Goal: Answer question/provide support: Share knowledge or assist other users

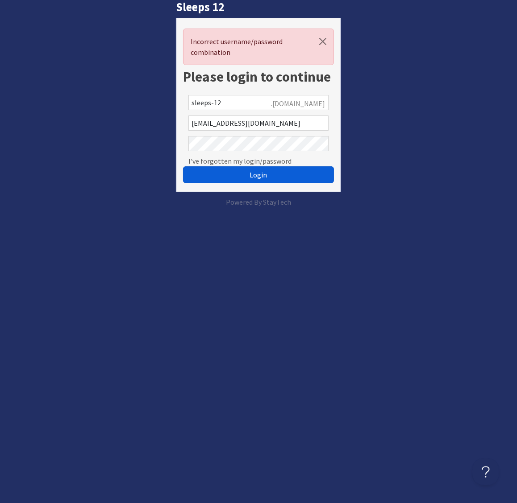
click at [267, 177] on button "Login" at bounding box center [258, 174] width 151 height 17
click at [0, 207] on com-1password-button at bounding box center [0, 207] width 0 height 0
click at [283, 174] on button "Login" at bounding box center [258, 174] width 151 height 17
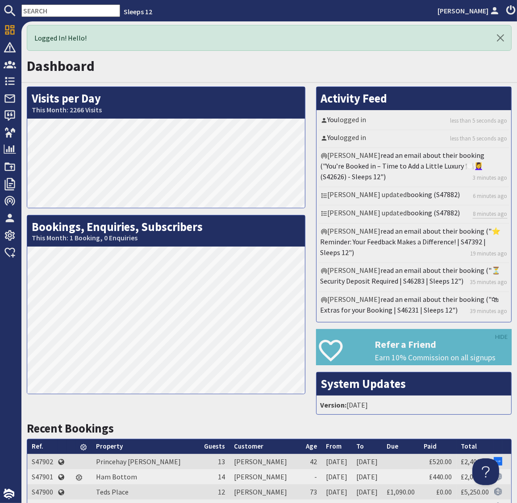
click at [44, 11] on input "text" at bounding box center [70, 10] width 99 height 12
click at [68, 10] on input "text" at bounding box center [70, 10] width 99 height 12
click at [67, 10] on input "text" at bounding box center [70, 10] width 99 height 12
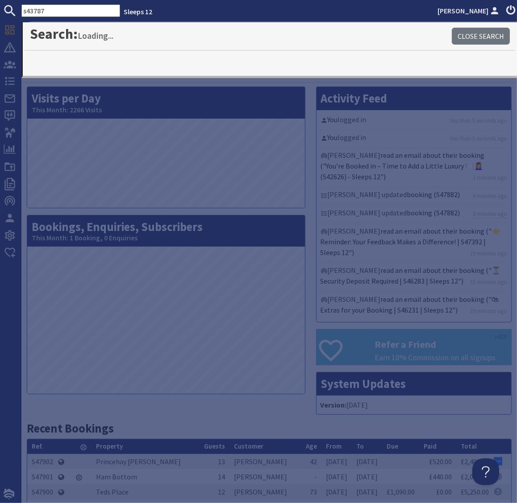
type input "s43787"
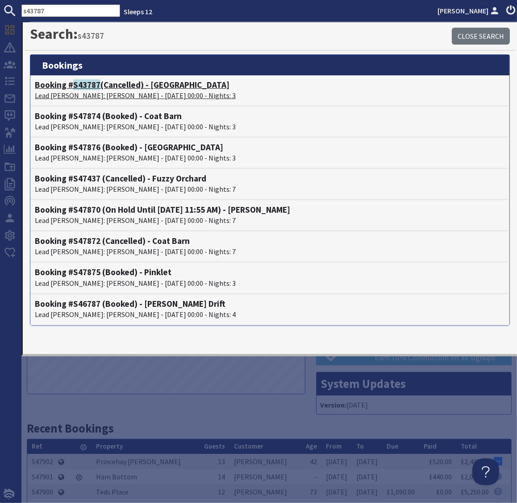
click at [112, 91] on p "Lead Booker: Chris Clements - 08/08/2025 00:00 - Nights: 3" at bounding box center [270, 95] width 470 height 11
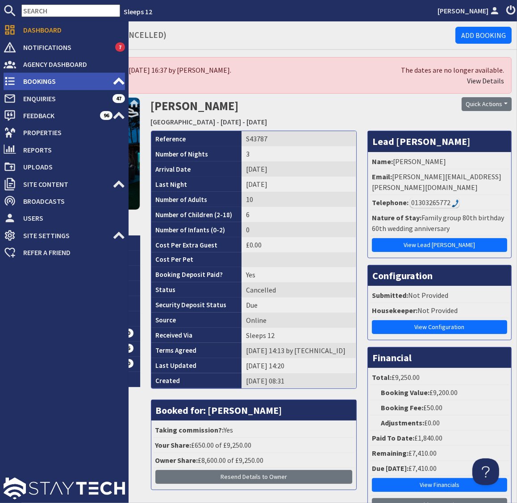
click at [40, 84] on span "Bookings" at bounding box center [64, 81] width 96 height 14
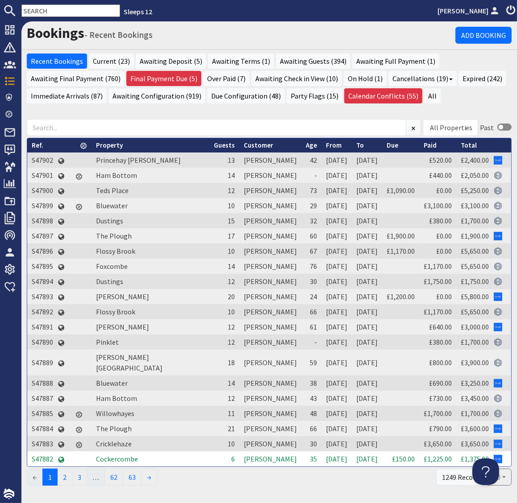
click at [52, 11] on input "text" at bounding box center [70, 10] width 99 height 12
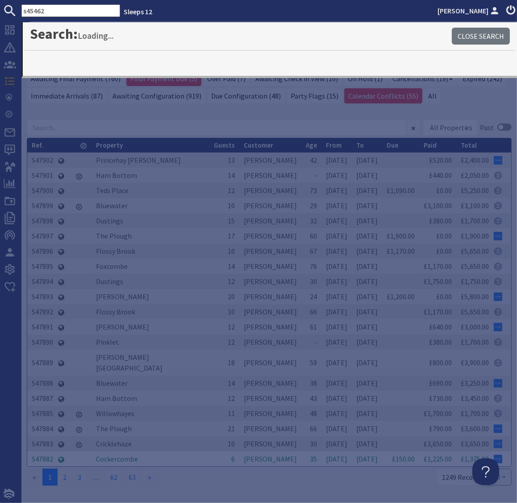
type input "s45462"
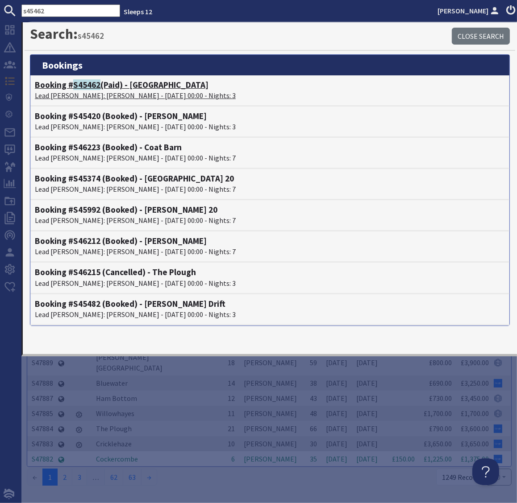
click at [89, 90] on span "S45462" at bounding box center [86, 84] width 27 height 11
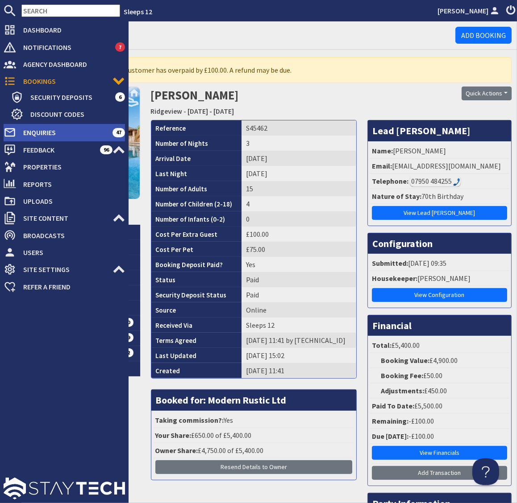
click at [37, 132] on span "Enquiries" at bounding box center [64, 132] width 96 height 14
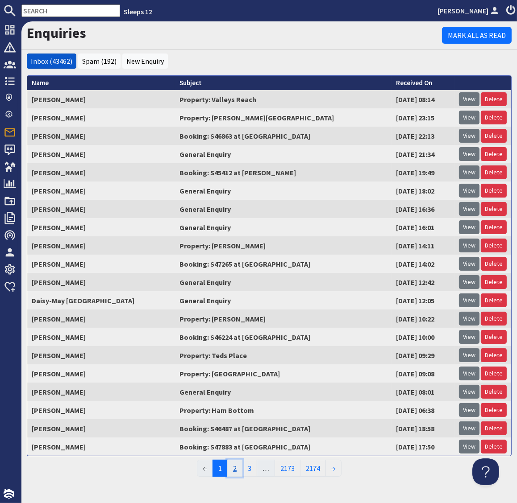
click at [235, 468] on link "2" at bounding box center [234, 468] width 15 height 17
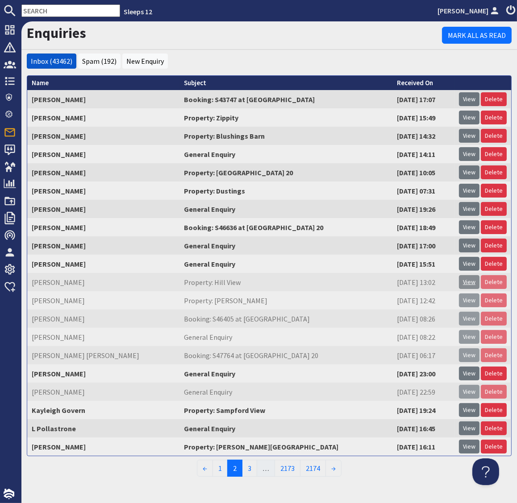
click at [469, 285] on link "View" at bounding box center [469, 282] width 21 height 14
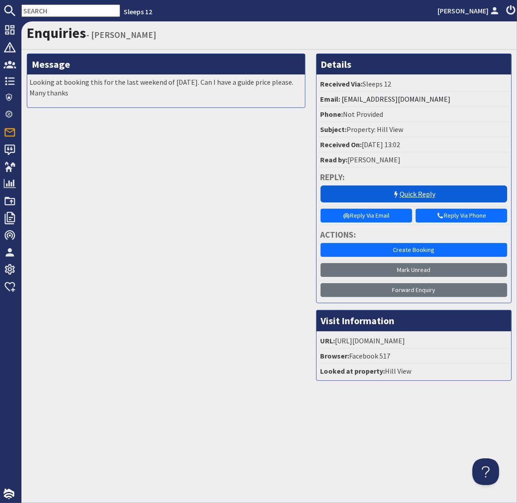
click at [394, 192] on icon at bounding box center [395, 194] width 7 height 7
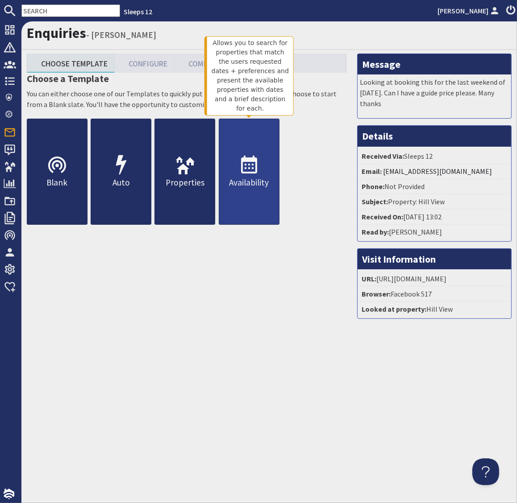
click at [255, 188] on p "Availability" at bounding box center [249, 182] width 60 height 13
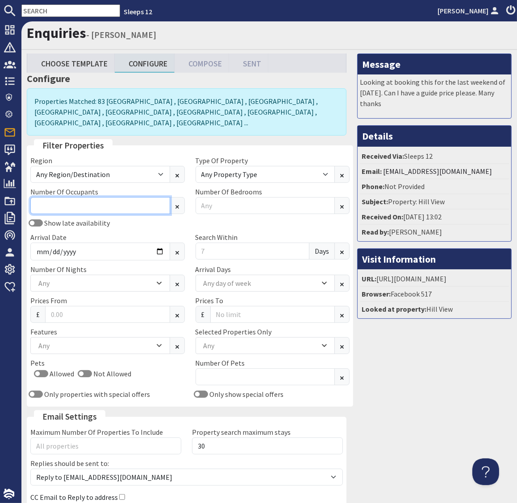
click at [94, 199] on input "Number Of Occupants" at bounding box center [100, 205] width 140 height 17
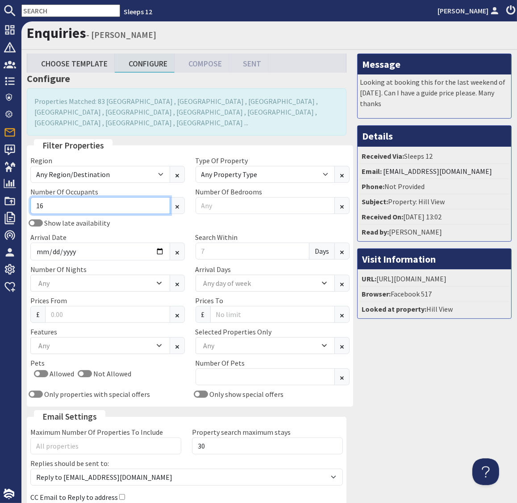
type input "16"
click at [142, 218] on div "Show late availability" at bounding box center [107, 223] width 165 height 11
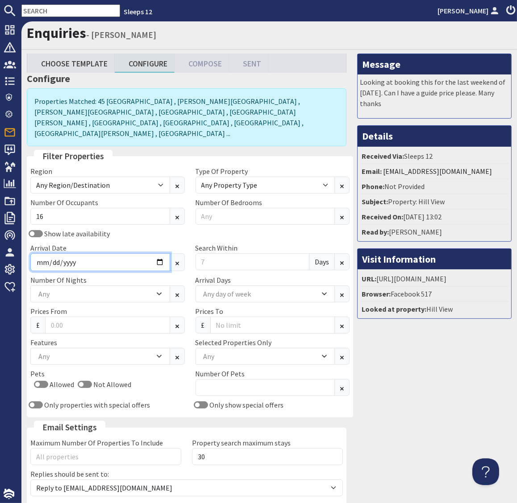
click at [154, 253] on input "Arrival Date" at bounding box center [100, 262] width 140 height 18
type input "2025-12-23"
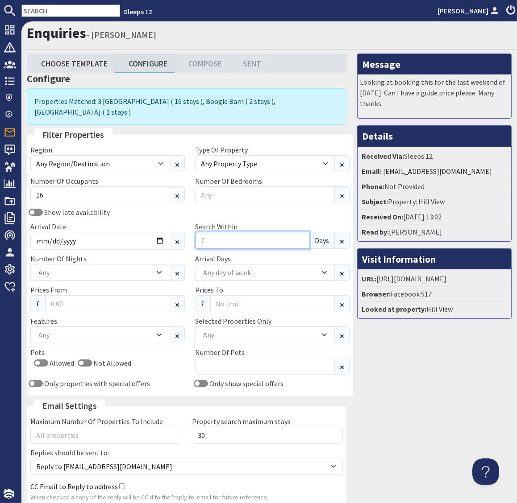
click at [219, 233] on input "Search Within" at bounding box center [252, 240] width 114 height 17
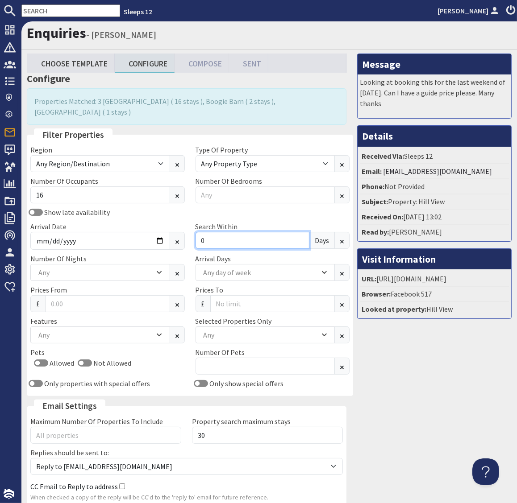
type input "0"
click at [422, 369] on div "Message Looking at booking this for the last weekend of March 2026. Can I have …" at bounding box center [434, 294] width 165 height 480
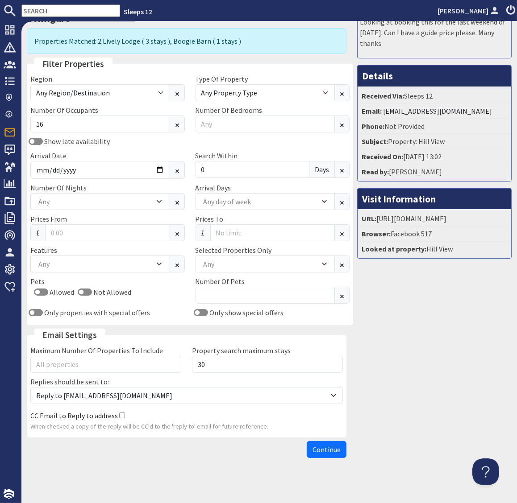
scroll to position [63, 0]
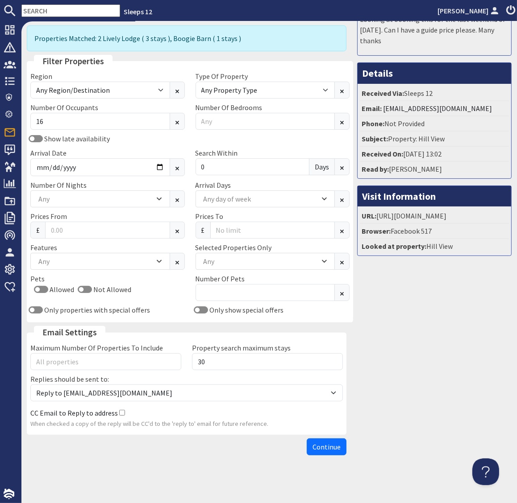
click at [329, 444] on span "Continue" at bounding box center [326, 447] width 28 height 9
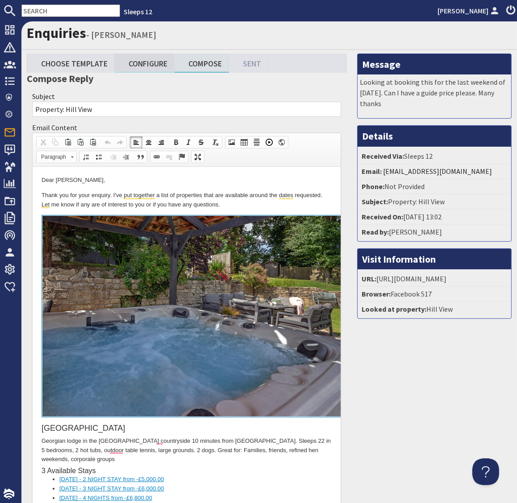
click at [145, 65] on link "Configure" at bounding box center [145, 63] width 60 height 19
type textarea "<p>Dear Lisa Batstone,</p> <p>Thank you for your enquiry. I&#39;ve put together…"
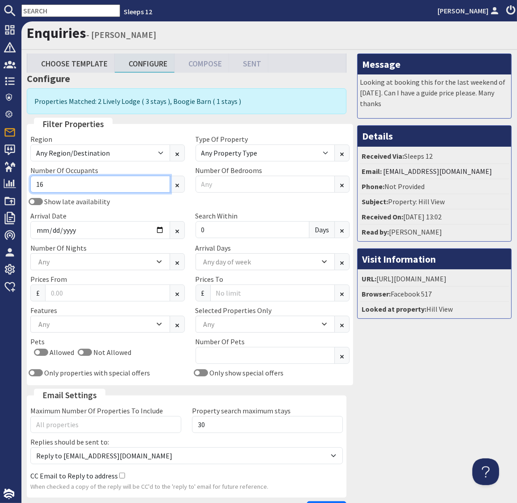
click at [131, 180] on input "16" at bounding box center [100, 184] width 140 height 17
type input "1"
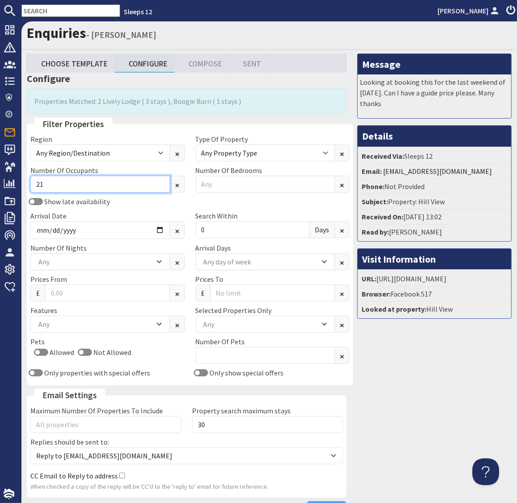
type input "21"
click at [409, 397] on div "Message Looking at booking this for the last weekend of March 2026. Can I have …" at bounding box center [434, 288] width 165 height 469
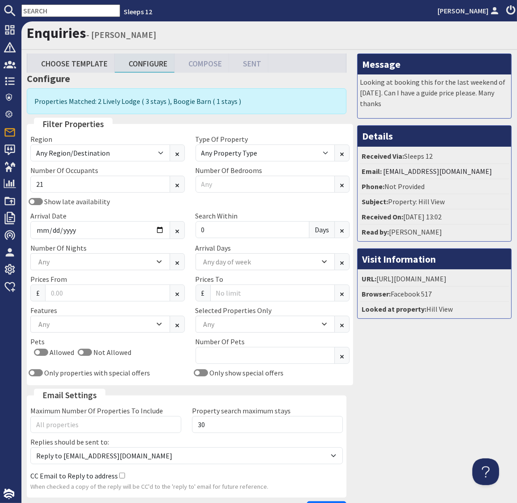
scroll to position [63, 0]
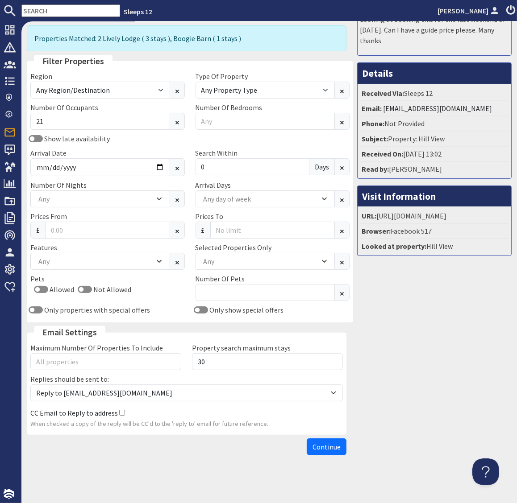
click at [328, 444] on span "Continue" at bounding box center [326, 447] width 28 height 9
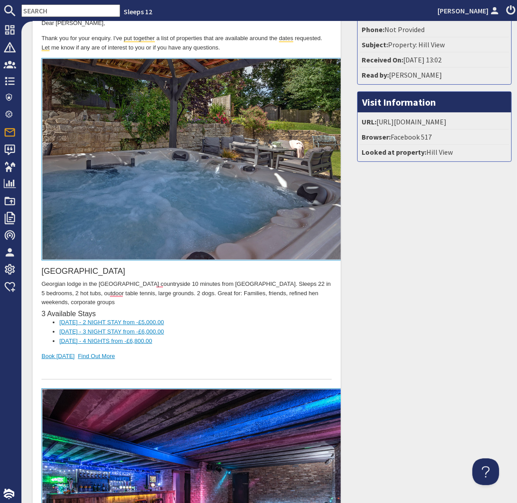
scroll to position [157, 0]
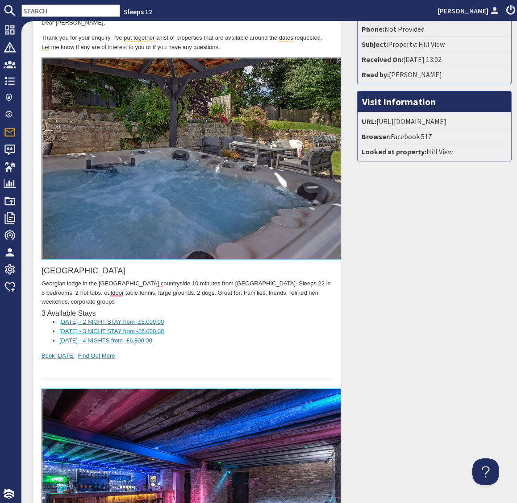
click at [47, 7] on input "text" at bounding box center [70, 10] width 99 height 12
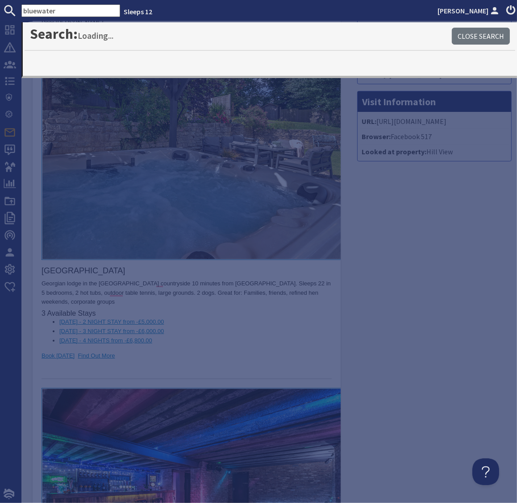
type input "bluewater"
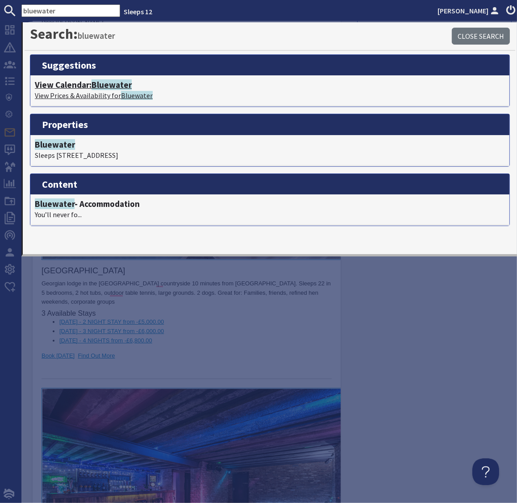
click at [88, 87] on h4 "View Calendar: Bluewater" at bounding box center [270, 85] width 470 height 10
type textarea "<p>Dear Lisa Batstone,</p> <p>Thank you for your enquiry. I&#39;ve put together…"
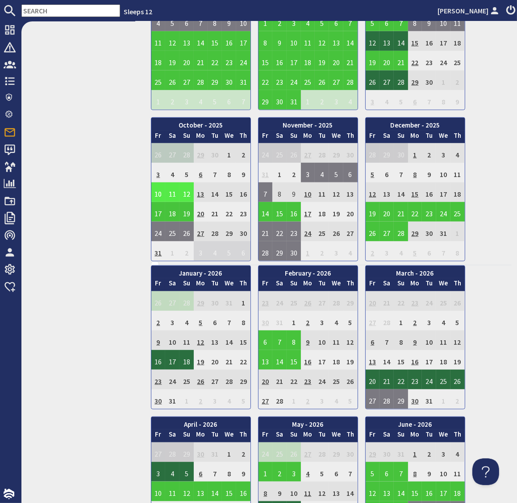
scroll to position [440, 0]
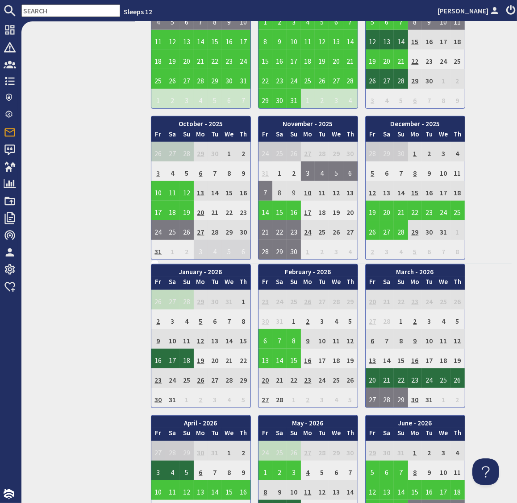
click at [157, 170] on td "3" at bounding box center [158, 171] width 14 height 20
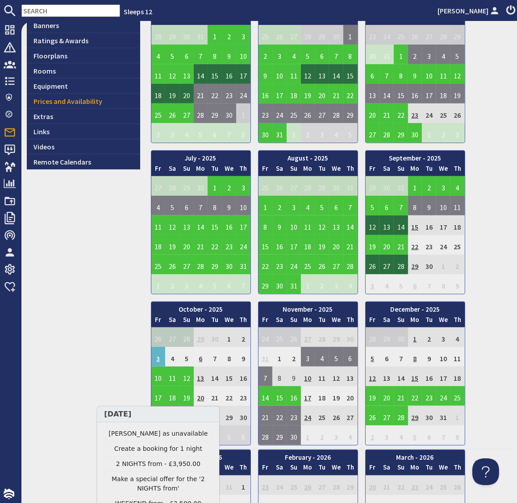
scroll to position [0, 0]
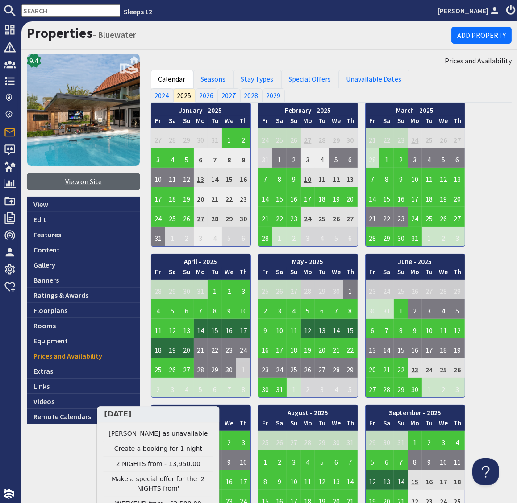
click at [79, 182] on link "View on Site" at bounding box center [83, 181] width 113 height 17
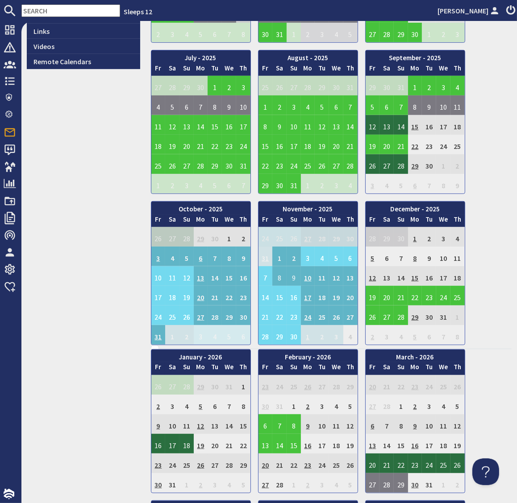
scroll to position [357, 0]
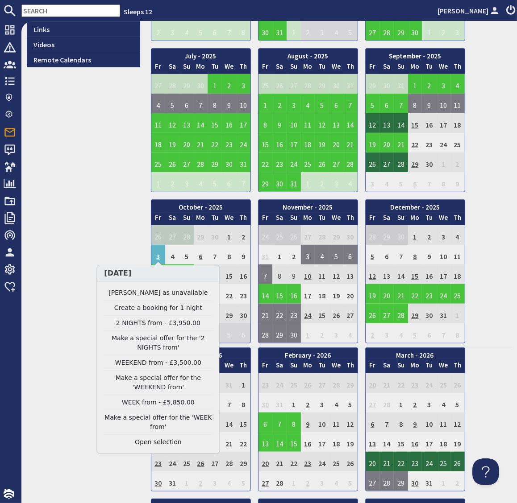
click at [145, 364] on link "WEEKEND from - £3,500.00" at bounding box center [158, 362] width 110 height 9
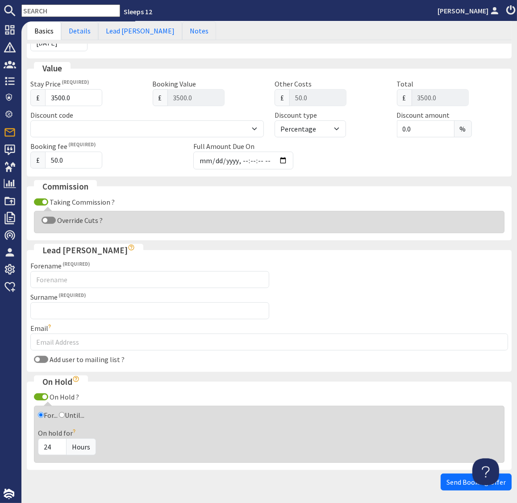
scroll to position [241, 0]
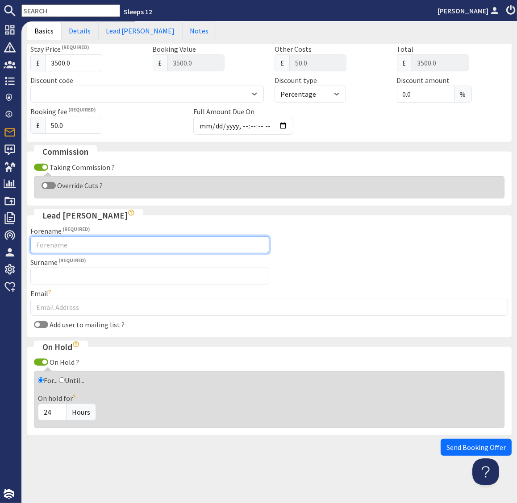
click at [111, 244] on input "Forename" at bounding box center [149, 244] width 239 height 17
type input "Darren"
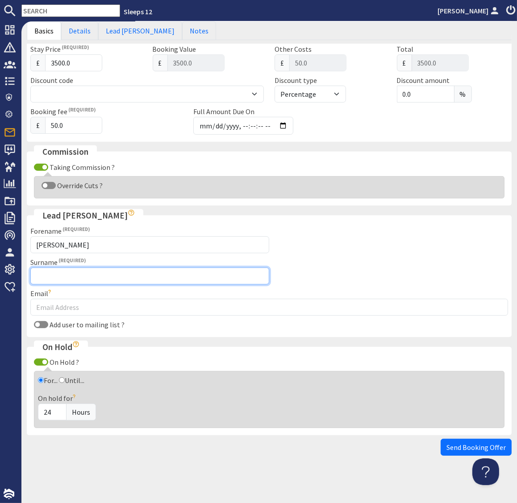
click at [107, 277] on input "Surname" at bounding box center [149, 276] width 239 height 17
type input "Downgill"
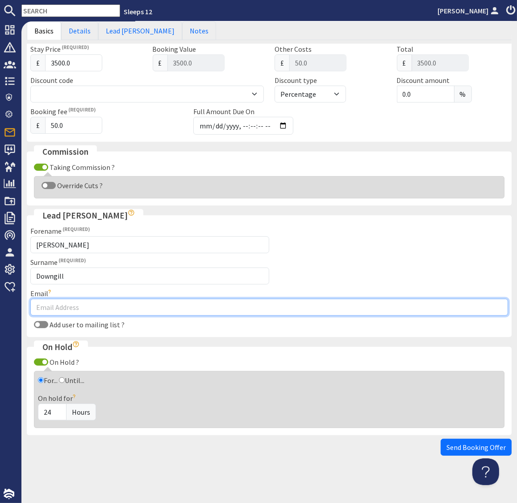
click at [106, 309] on input "Email" at bounding box center [268, 307] width 477 height 17
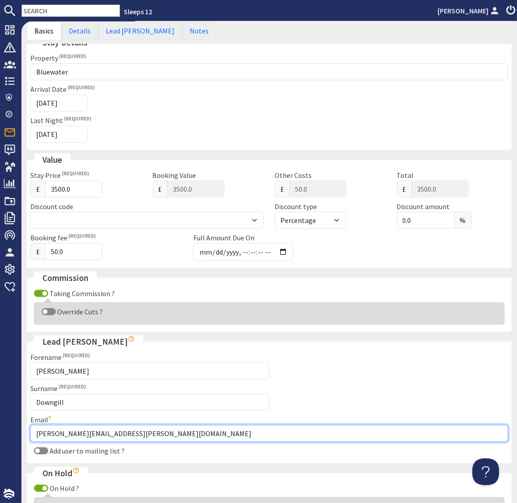
scroll to position [0, 0]
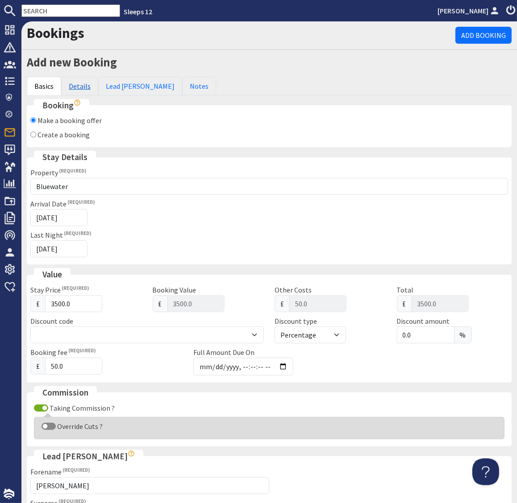
type input "darren.gill@gpsest.co.uk"
drag, startPoint x: 80, startPoint y: 86, endPoint x: 85, endPoint y: 96, distance: 11.4
click at [80, 86] on link "Details" at bounding box center [79, 86] width 37 height 19
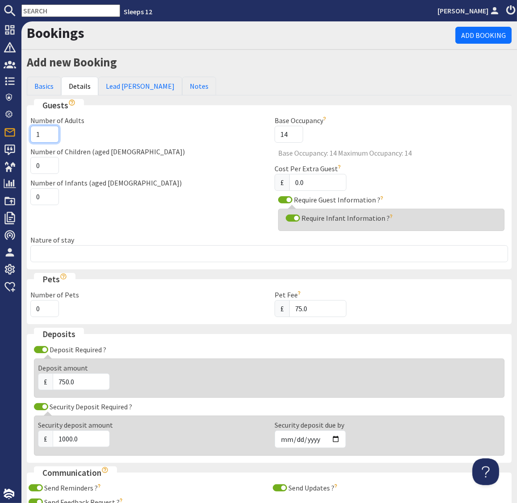
click at [40, 133] on input "1" at bounding box center [44, 134] width 29 height 17
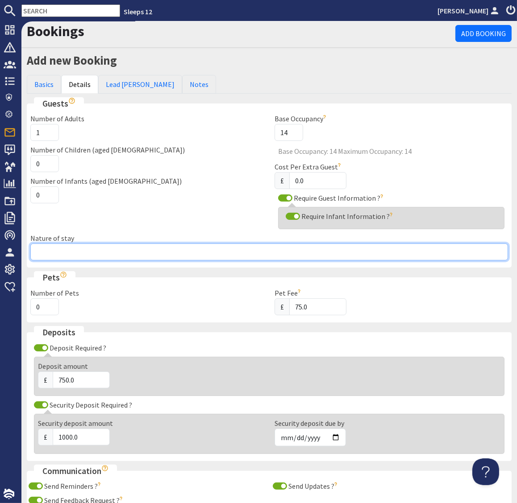
click at [83, 241] on div "Nature of stay" at bounding box center [268, 247] width 477 height 28
type input "Family group"
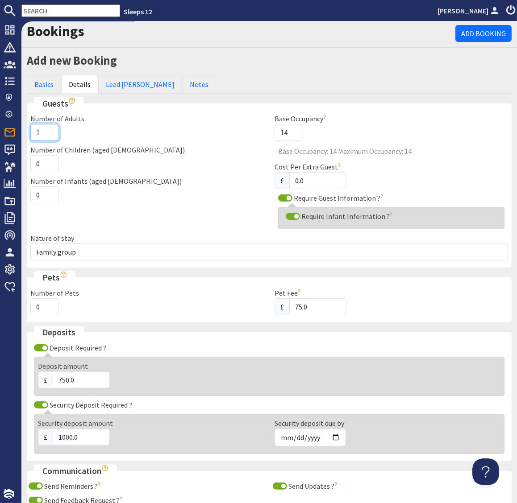
drag, startPoint x: 39, startPoint y: 133, endPoint x: 45, endPoint y: 133, distance: 5.8
click at [40, 133] on input "1" at bounding box center [44, 132] width 29 height 17
type input "9"
click at [40, 163] on input "0" at bounding box center [44, 163] width 29 height 17
type input "1"
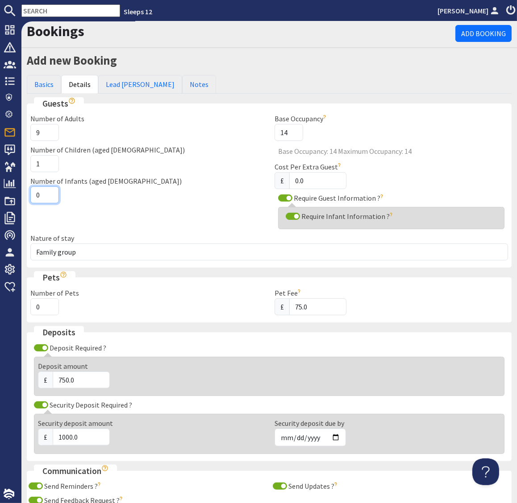
click at [140, 192] on div "Number of Infants (aged 0-2) 0" at bounding box center [147, 190] width 244 height 28
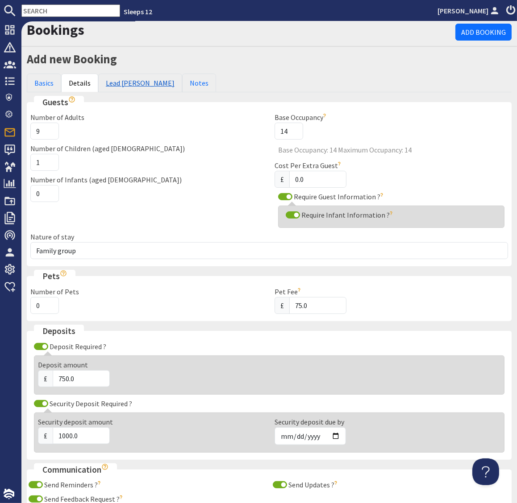
click at [126, 83] on link "Lead Booker" at bounding box center [140, 83] width 84 height 19
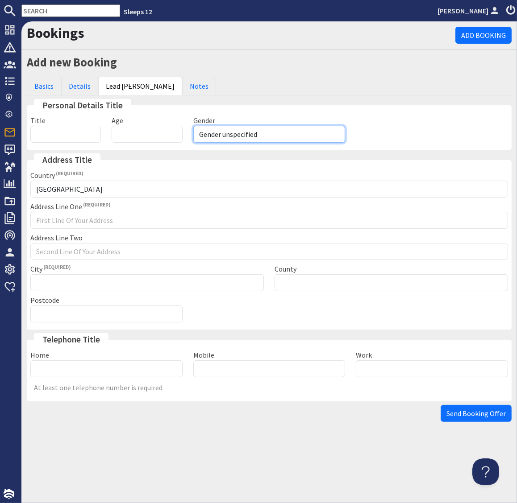
click at [222, 134] on select "Gender unspecified Gender male Gender female" at bounding box center [269, 134] width 152 height 17
select select "gender_male"
click at [141, 132] on input "Age" at bounding box center [147, 134] width 70 height 17
type input "56"
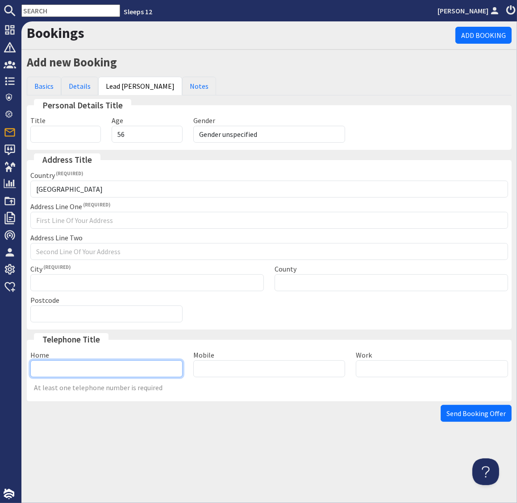
click at [107, 367] on input "Home" at bounding box center [106, 368] width 152 height 17
type input "07974949241"
drag, startPoint x: 352, startPoint y: 399, endPoint x: 368, endPoint y: 405, distance: 17.1
click at [352, 399] on fieldset "Telephone Title Home 07974949241 Mobile Work At least one telephone number is r…" at bounding box center [269, 367] width 484 height 68
click at [460, 414] on span "Send Booking Offer" at bounding box center [475, 413] width 59 height 9
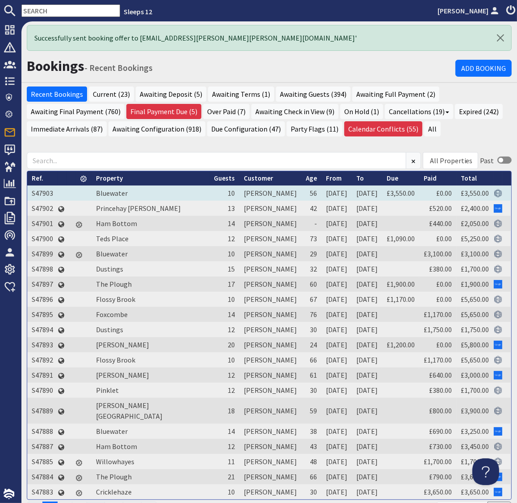
click at [44, 193] on td "S47903" at bounding box center [42, 193] width 30 height 15
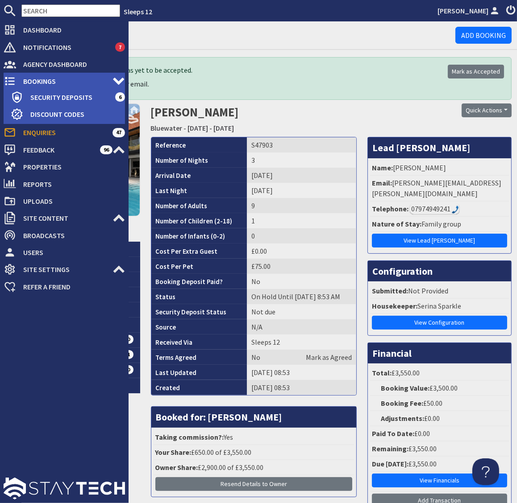
click at [43, 82] on span "Bookings" at bounding box center [64, 81] width 96 height 14
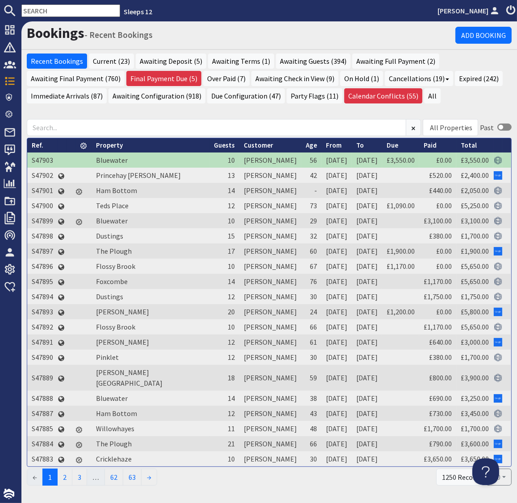
click at [38, 12] on input "text" at bounding box center [70, 10] width 99 height 12
paste input "mark.sinclair1971@gmail.com"
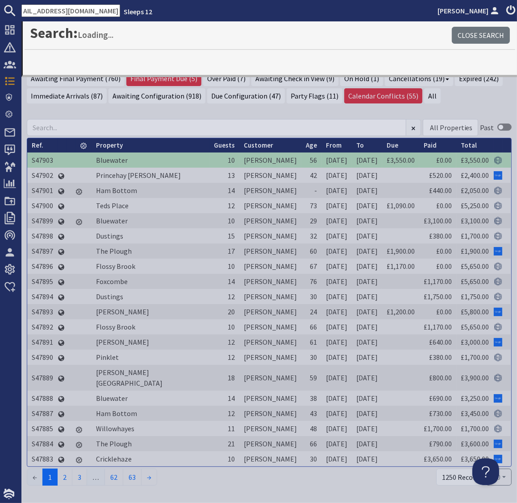
type input "mark.sinclair1971@gmail.com"
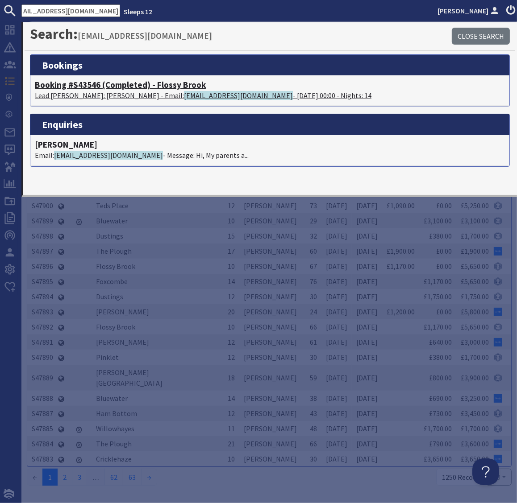
scroll to position [0, 0]
click at [128, 92] on p "Lead Booker: Mark Sinclair - Email: mark.sinclair1971@gmail.com - 15/08/2025 00…" at bounding box center [270, 95] width 470 height 11
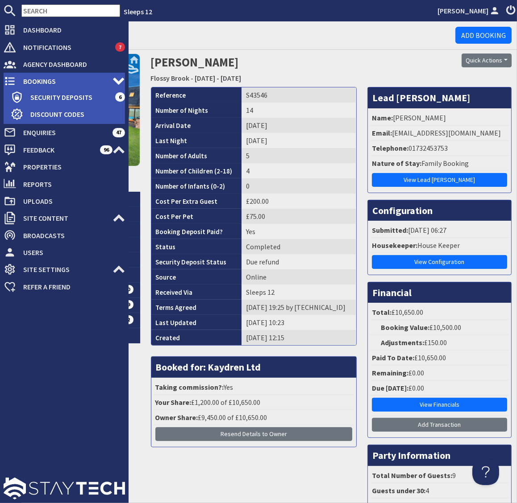
drag, startPoint x: 9, startPoint y: 80, endPoint x: 25, endPoint y: 82, distance: 15.8
click at [9, 80] on icon at bounding box center [10, 81] width 12 height 12
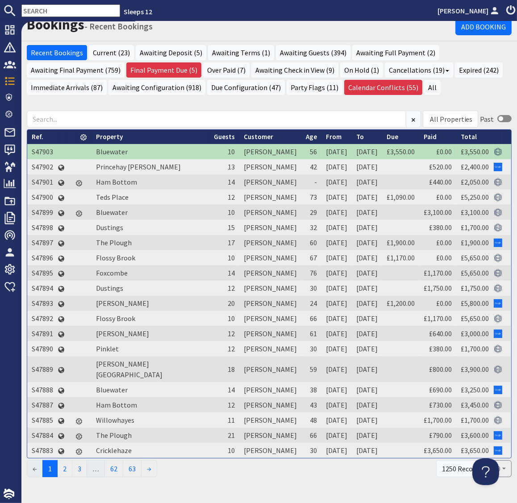
scroll to position [10, 0]
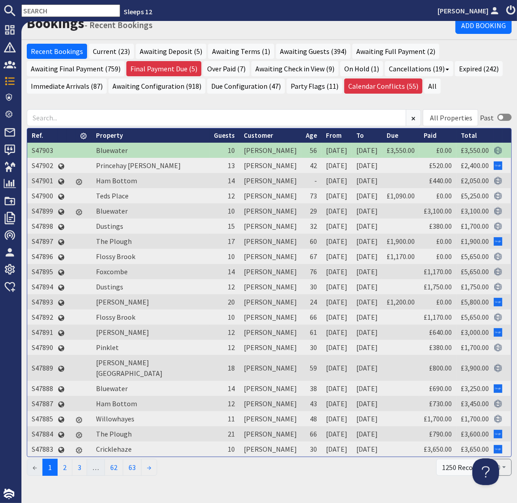
click at [54, 10] on input "text" at bounding box center [70, 10] width 99 height 12
click at [64, 9] on input "text" at bounding box center [70, 10] width 99 height 12
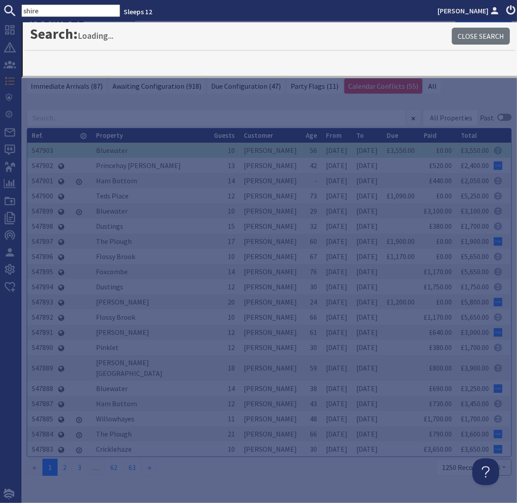
type input "shire"
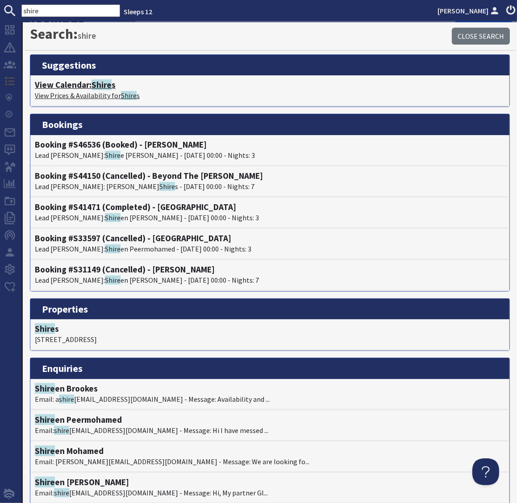
click at [74, 91] on p "View Prices & Availability for Shire s" at bounding box center [270, 95] width 470 height 11
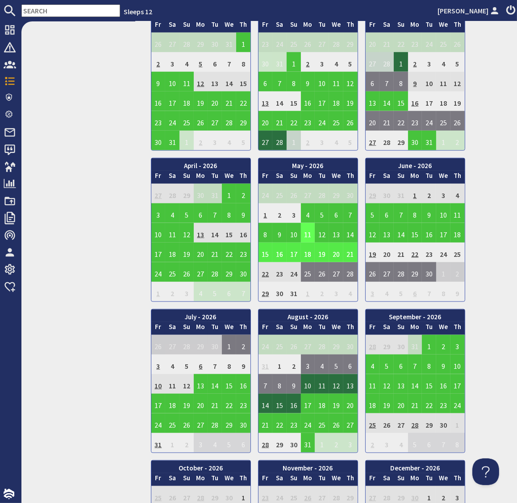
scroll to position [698, 0]
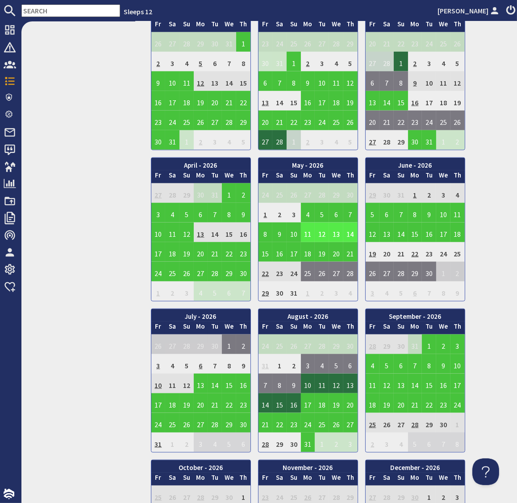
click at [307, 231] on td "11" at bounding box center [308, 233] width 14 height 20
click at [314, 270] on link "View booking" at bounding box center [300, 268] width 47 height 9
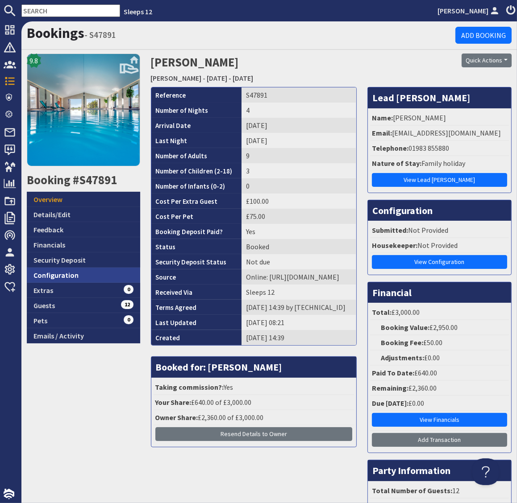
click at [64, 277] on link "Configuration" at bounding box center [83, 275] width 113 height 15
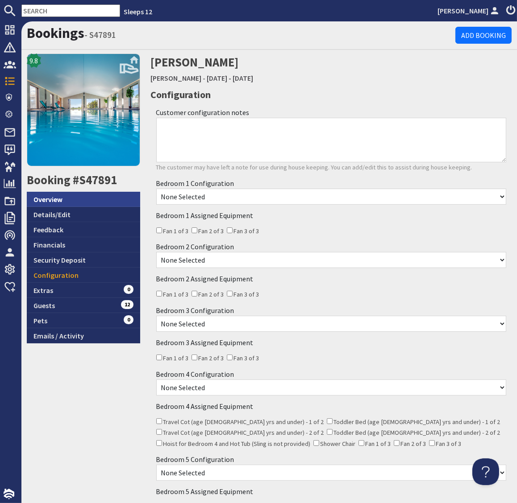
click at [58, 201] on link "Overview" at bounding box center [83, 199] width 113 height 15
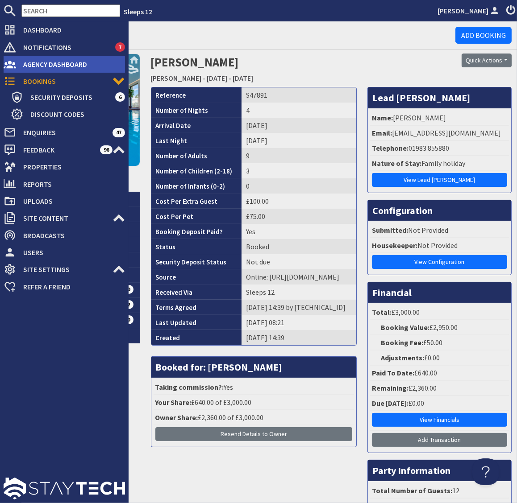
drag, startPoint x: 44, startPoint y: 65, endPoint x: 54, endPoint y: 64, distance: 10.3
click at [45, 65] on span "Agency Dashboard" at bounding box center [70, 64] width 109 height 14
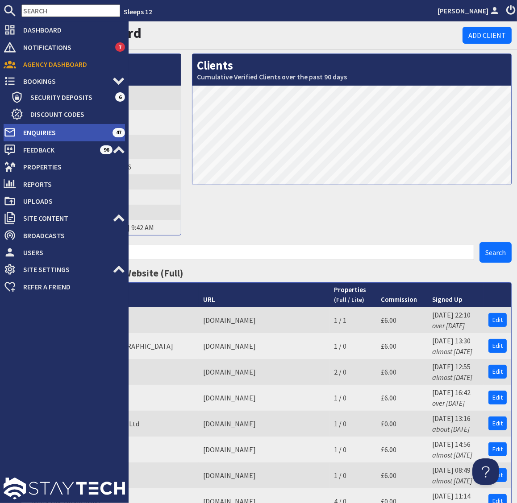
click at [36, 131] on span "Enquiries" at bounding box center [64, 132] width 96 height 14
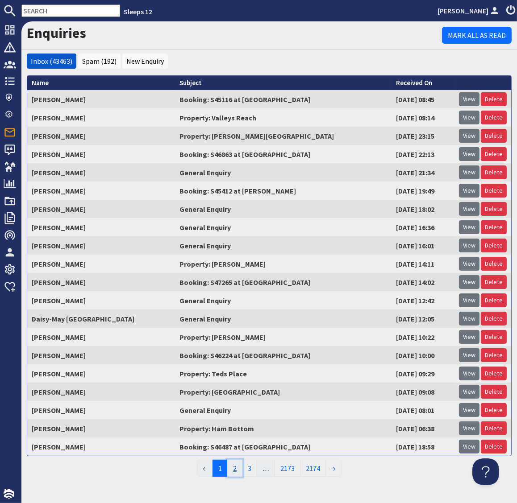
click at [236, 470] on link "2" at bounding box center [234, 468] width 15 height 17
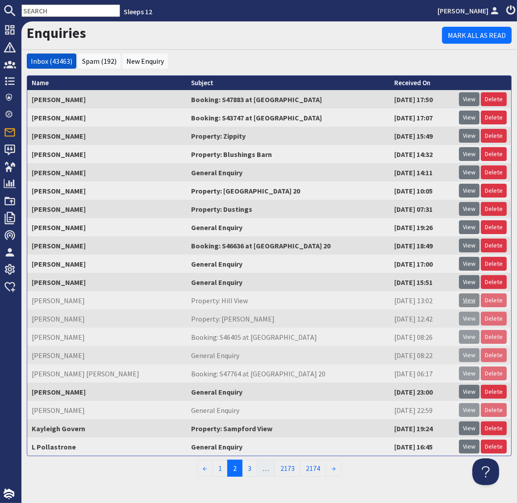
click at [468, 300] on link "View" at bounding box center [469, 301] width 21 height 14
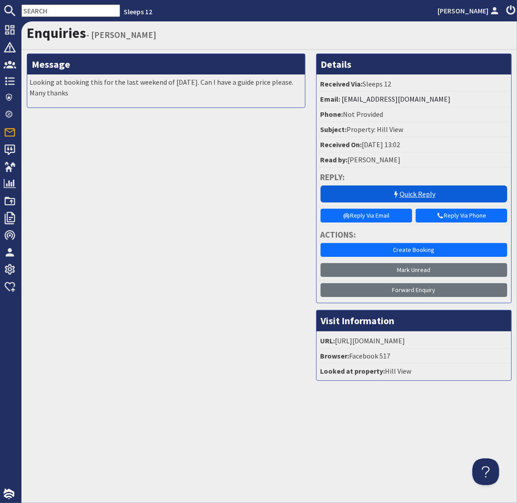
click at [412, 192] on link "Quick Reply" at bounding box center [413, 194] width 187 height 17
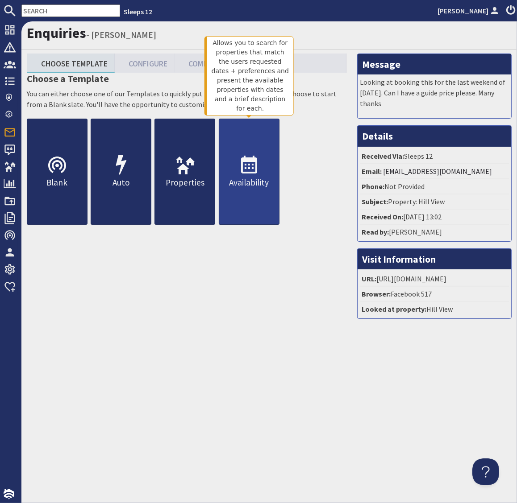
click at [252, 177] on p "Availability" at bounding box center [249, 182] width 60 height 13
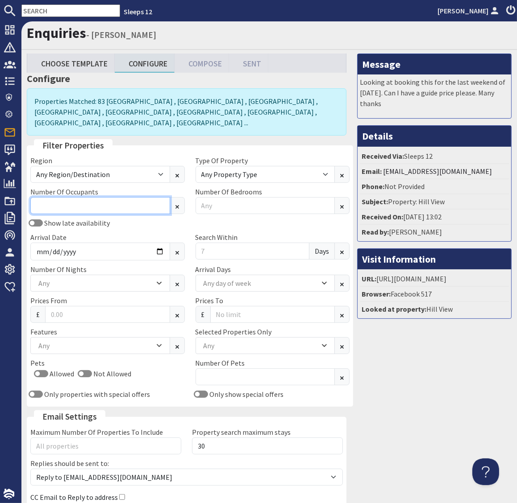
click at [134, 197] on input "Number Of Occupants" at bounding box center [100, 205] width 140 height 17
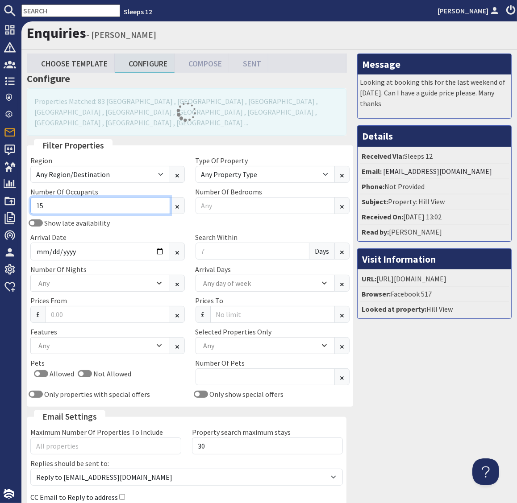
type input "15"
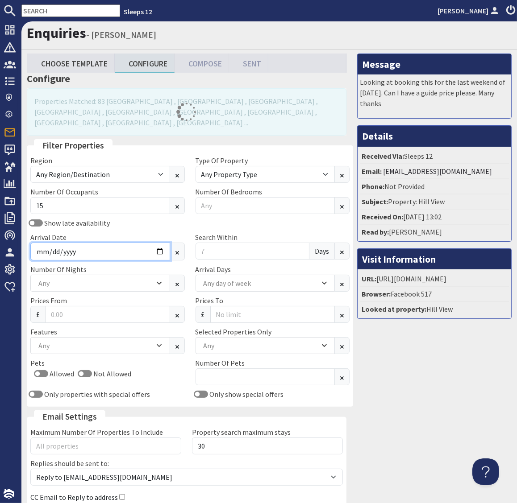
click at [156, 243] on input "Arrival Date" at bounding box center [100, 252] width 140 height 18
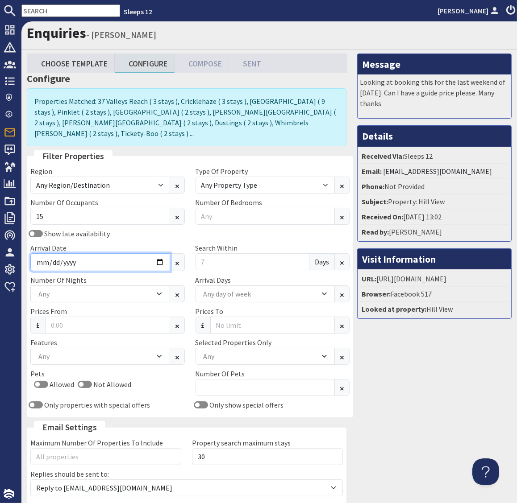
type input "2026-10-23"
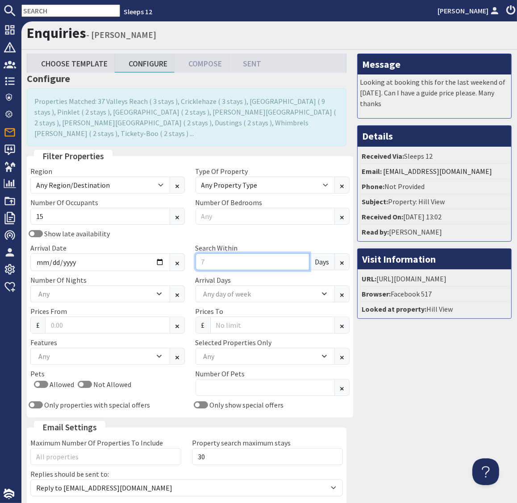
click at [212, 253] on input "Search Within" at bounding box center [252, 261] width 114 height 17
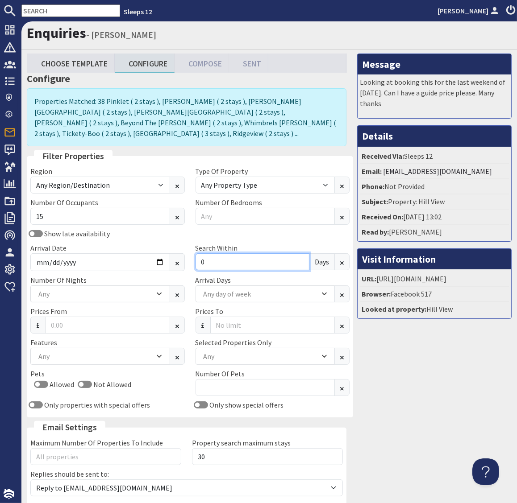
type input "0"
drag, startPoint x: 398, startPoint y: 377, endPoint x: 395, endPoint y: 367, distance: 10.3
click at [398, 376] on div "Message Looking at booking this for the last weekend of March 2026. Can I have …" at bounding box center [434, 304] width 165 height 501
click at [137, 289] on div "Any" at bounding box center [95, 294] width 118 height 10
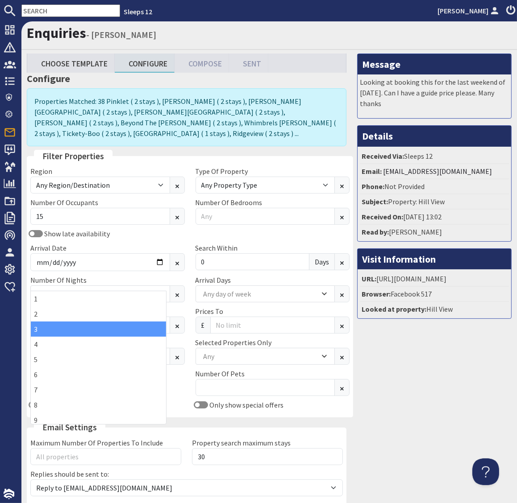
click at [61, 324] on div "3" at bounding box center [98, 329] width 135 height 15
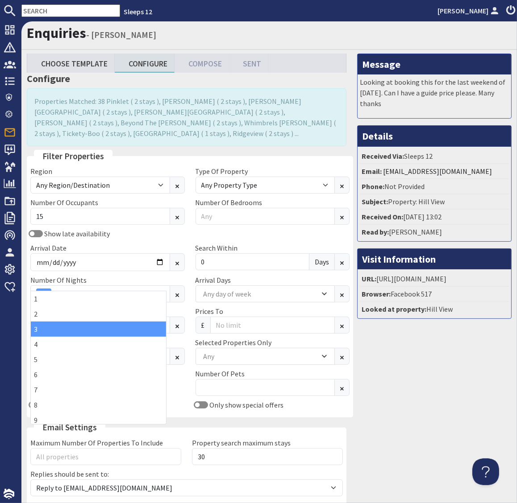
click at [393, 336] on div "Message Looking at booking this for the last weekend of March 2026. Can I have …" at bounding box center [434, 304] width 165 height 501
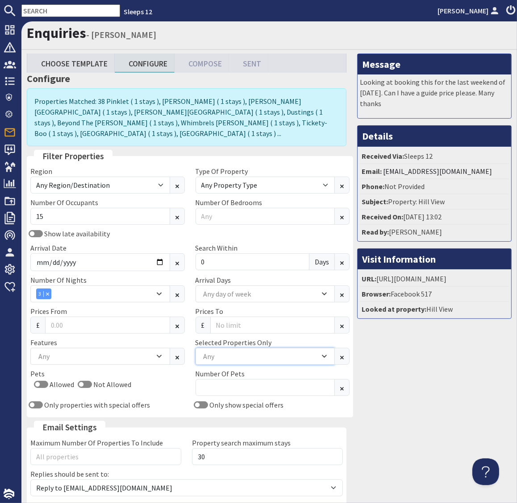
click at [216, 352] on div "Any" at bounding box center [260, 357] width 118 height 10
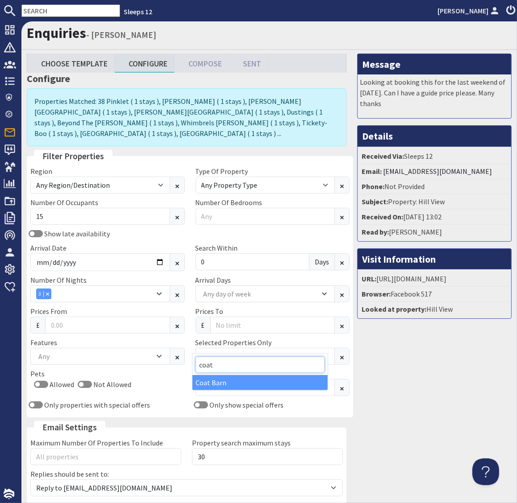
type input "coat"
click at [218, 383] on div "Coat Barn" at bounding box center [259, 382] width 135 height 15
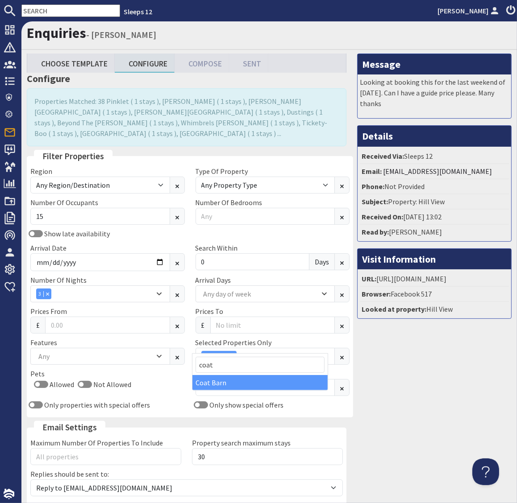
click at [384, 412] on div "Message Looking at booking this for the last weekend of March 2026. Can I have …" at bounding box center [434, 304] width 165 height 501
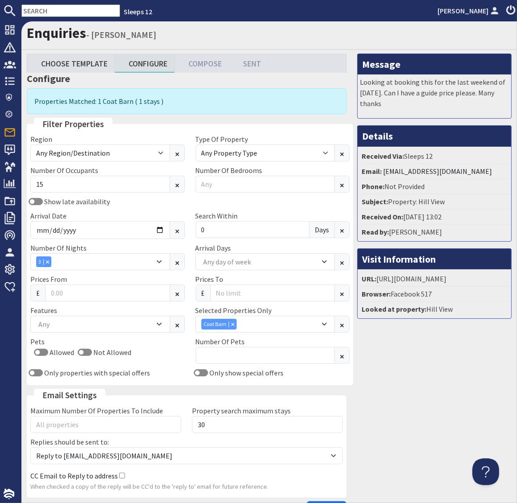
scroll to position [63, 0]
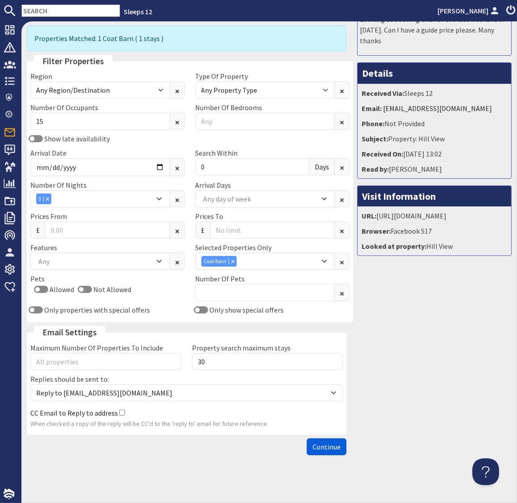
click at [319, 448] on span "Continue" at bounding box center [326, 447] width 28 height 9
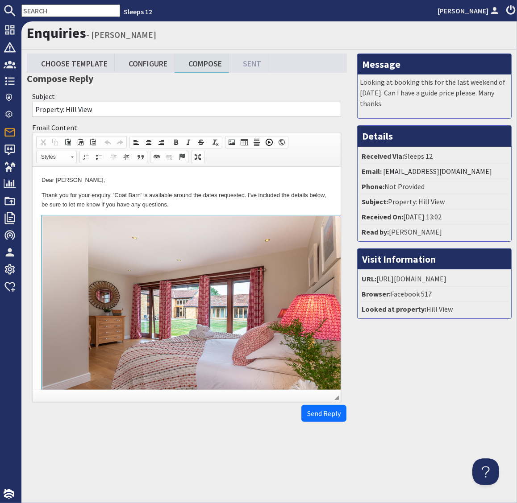
click at [215, 193] on p "Thank you for your enquiry. 'Coat Barn' is available around the dates requested…" at bounding box center [186, 199] width 290 height 19
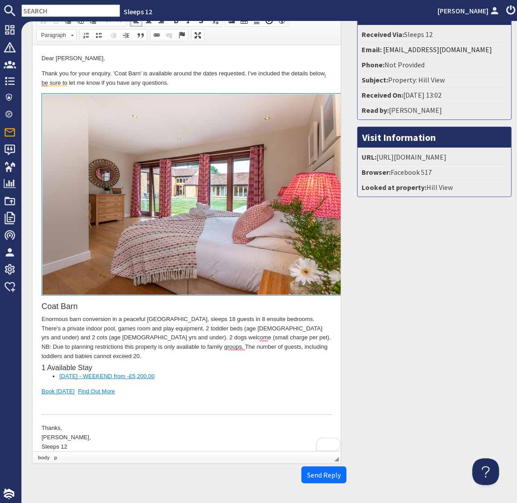
scroll to position [151, 0]
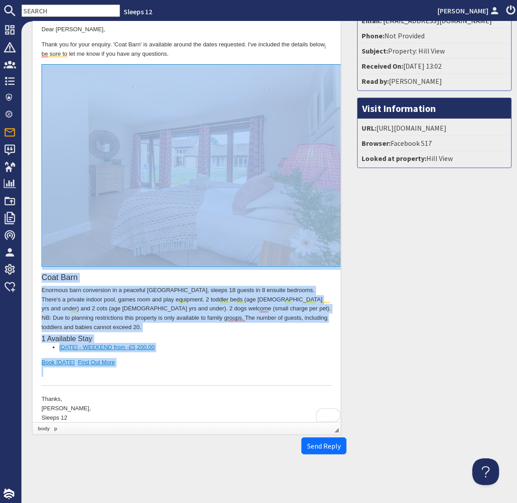
drag, startPoint x: 169, startPoint y: 364, endPoint x: 168, endPoint y: 238, distance: 126.3
click at [168, 238] on div "Coat Barn Enormous barn conversion in a peaceful Somerset hamlet, sleeps 18 gue…" at bounding box center [186, 225] width 290 height 322
copy div "Coat Barn Enormous barn conversion in a peaceful Somerset hamlet, sleeps 18 gue…"
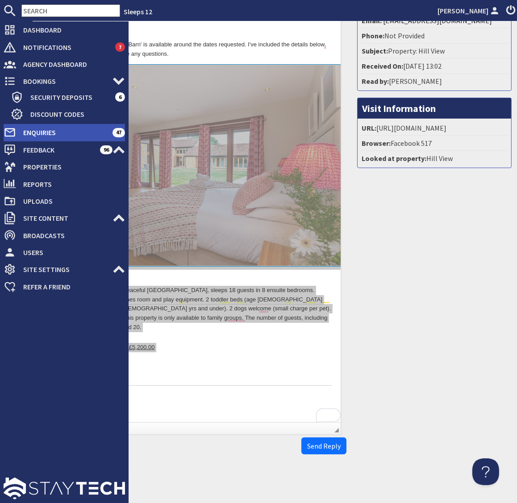
click at [36, 131] on span "Enquiries" at bounding box center [64, 132] width 96 height 14
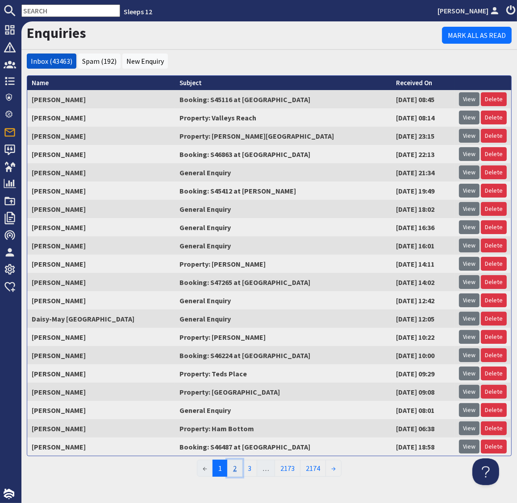
click at [236, 468] on link "2" at bounding box center [234, 468] width 15 height 17
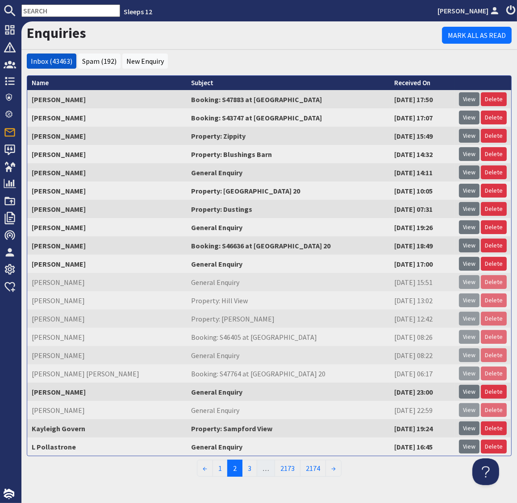
click at [44, 10] on input "text" at bounding box center [70, 10] width 99 height 12
paste input "juliaajb@hotmail.co.uk"
type input "juliaajb@hotmail.co.uk"
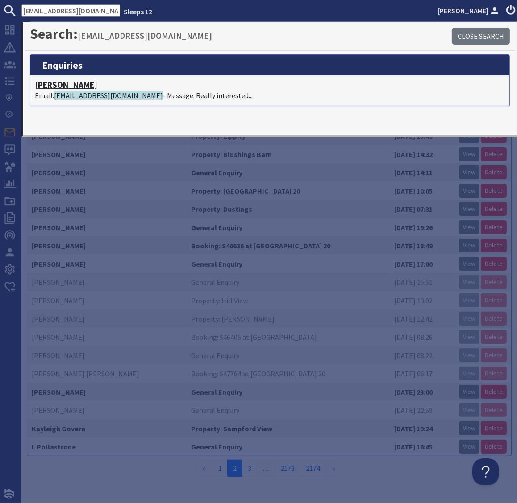
click at [104, 94] on span "juliaajb@hotmail.co.uk" at bounding box center [108, 95] width 109 height 9
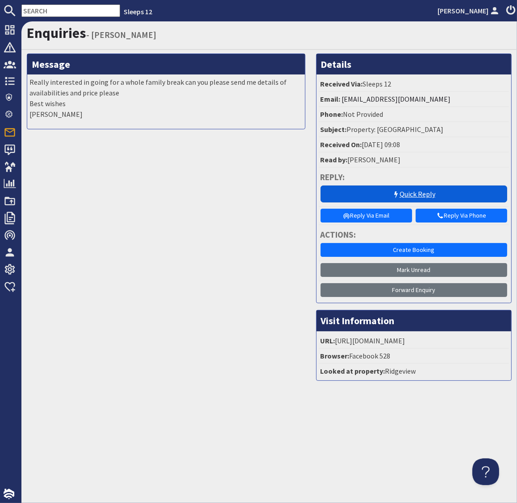
click at [422, 193] on link "Quick Reply" at bounding box center [413, 194] width 187 height 17
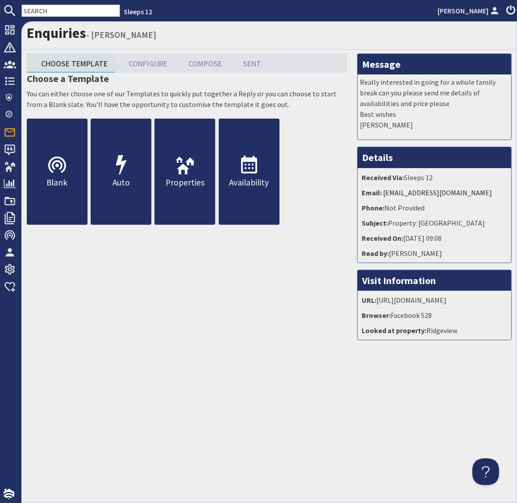
click at [48, 12] on input "text" at bounding box center [70, 10] width 99 height 12
paste input "teresanewland@sky.com"
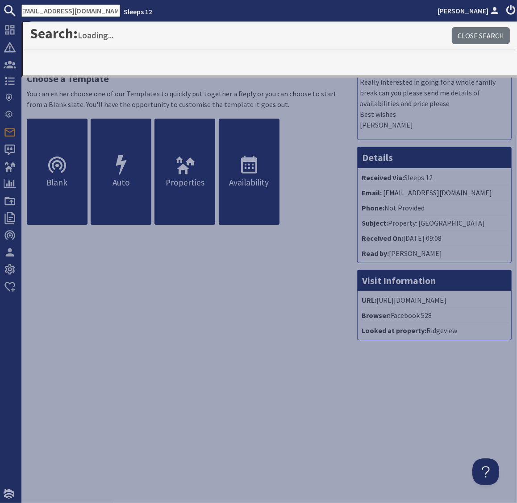
type input "teresanewland@sky.com"
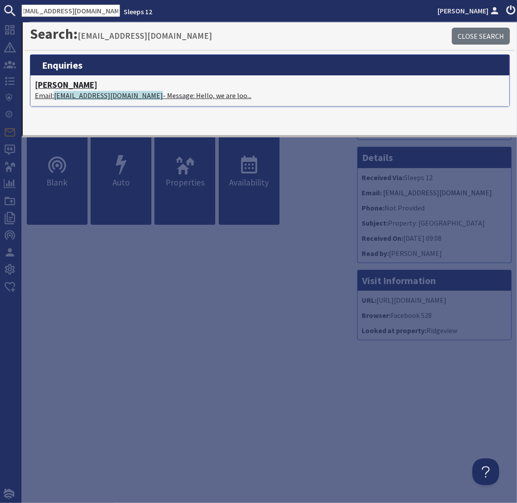
scroll to position [0, 0]
click at [121, 96] on span "teresanewland@sky.com" at bounding box center [108, 95] width 109 height 9
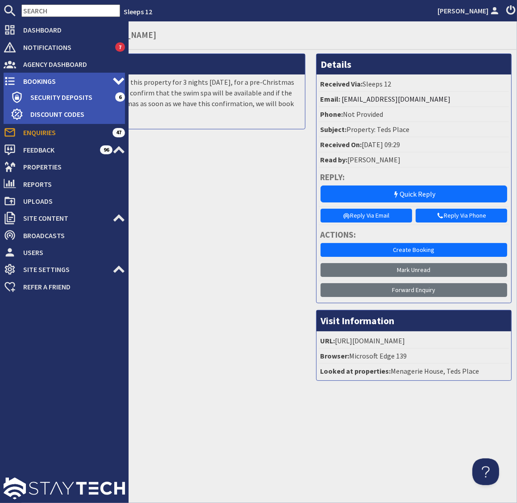
click at [11, 83] on icon at bounding box center [10, 81] width 12 height 12
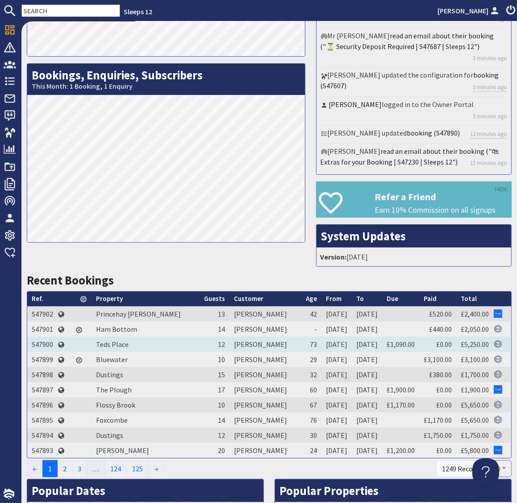
scroll to position [120, 0]
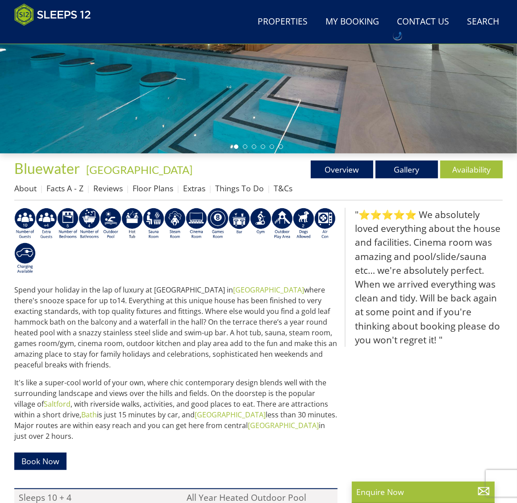
scroll to position [200, 0]
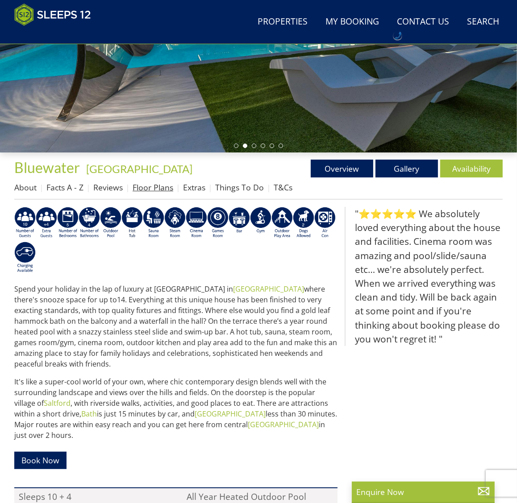
click at [156, 189] on link "Floor Plans" at bounding box center [152, 187] width 41 height 11
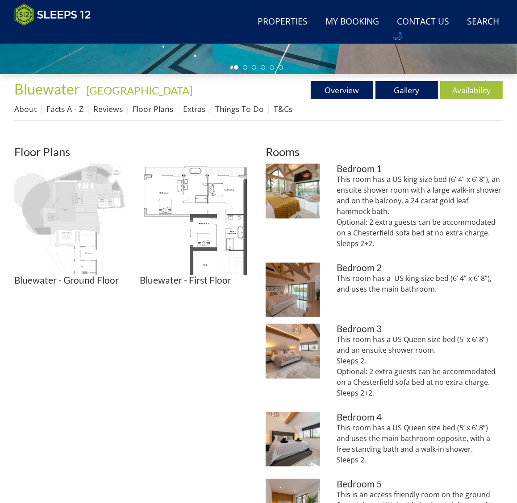
scroll to position [280, 0]
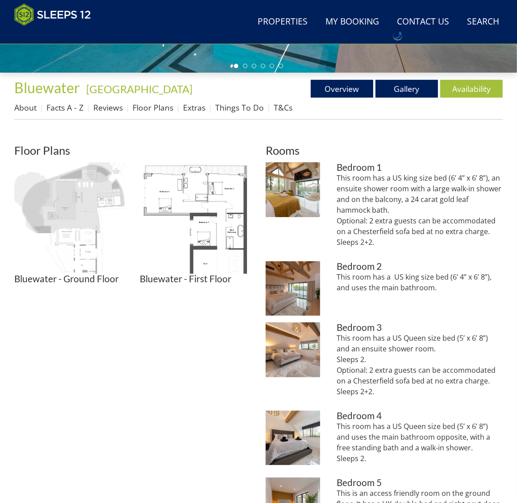
click at [75, 215] on img at bounding box center [70, 218] width 112 height 112
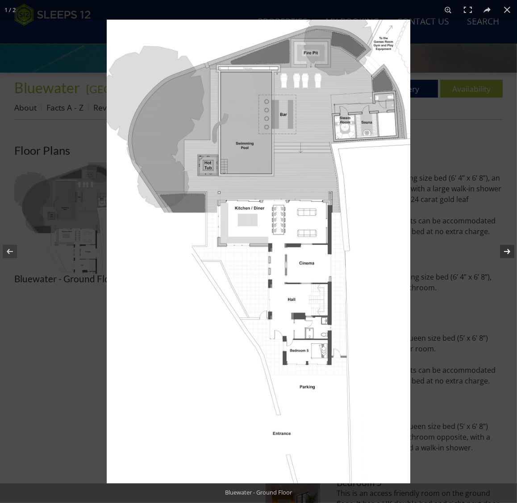
click at [505, 247] on button at bounding box center [500, 251] width 31 height 45
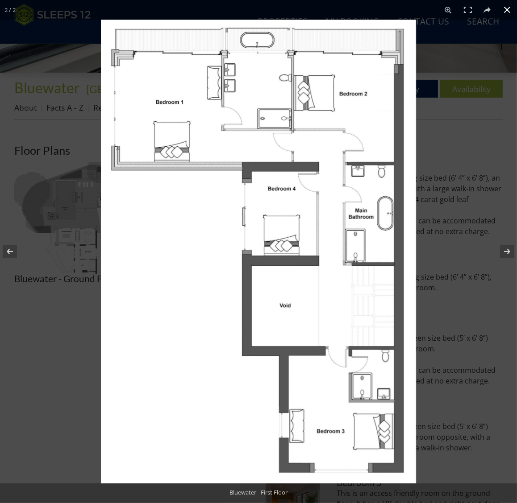
click at [460, 149] on div at bounding box center [359, 271] width 517 height 503
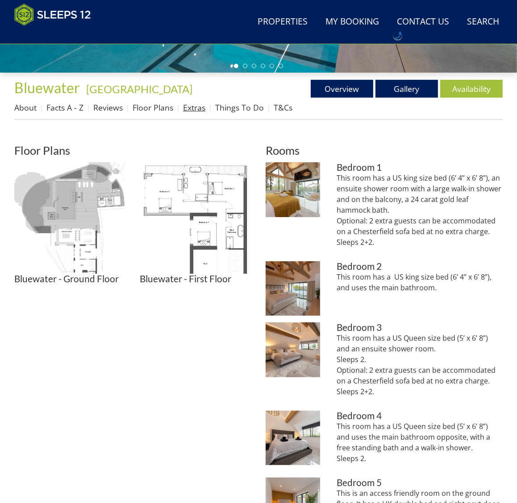
click at [196, 108] on link "Extras" at bounding box center [194, 107] width 22 height 11
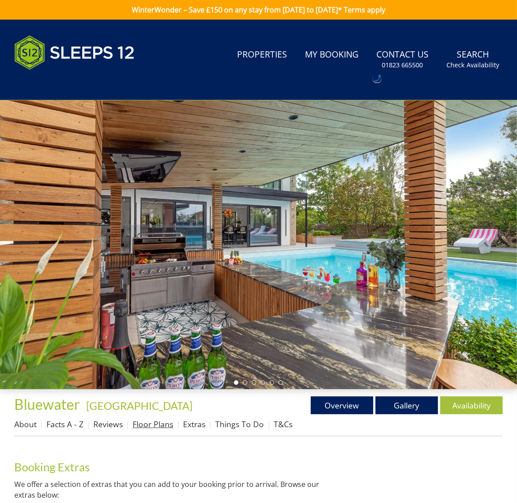
click at [156, 425] on link "Floor Plans" at bounding box center [152, 424] width 41 height 11
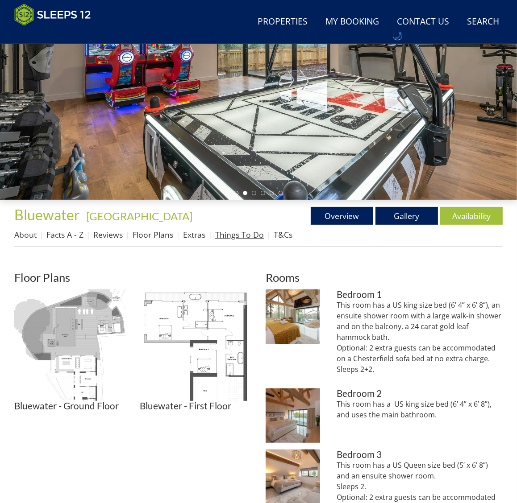
scroll to position [152, 0]
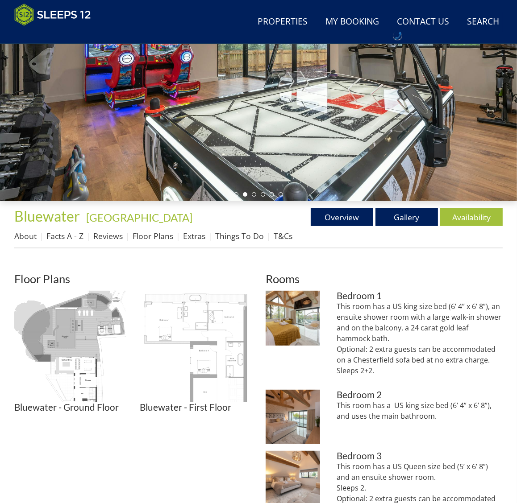
click at [214, 332] on img at bounding box center [196, 347] width 112 height 112
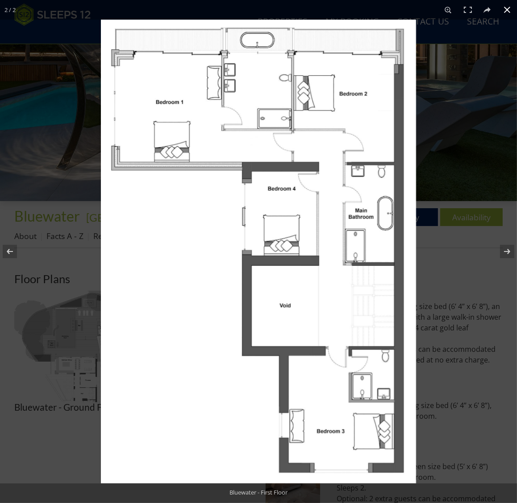
click at [458, 127] on div at bounding box center [359, 271] width 517 height 503
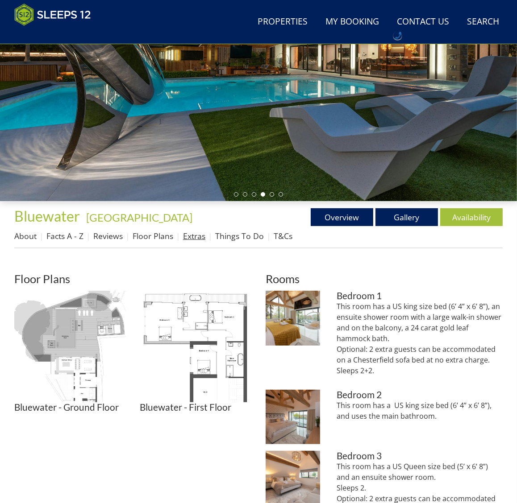
click at [188, 236] on link "Extras" at bounding box center [194, 236] width 22 height 11
